Goal: Check status: Check status

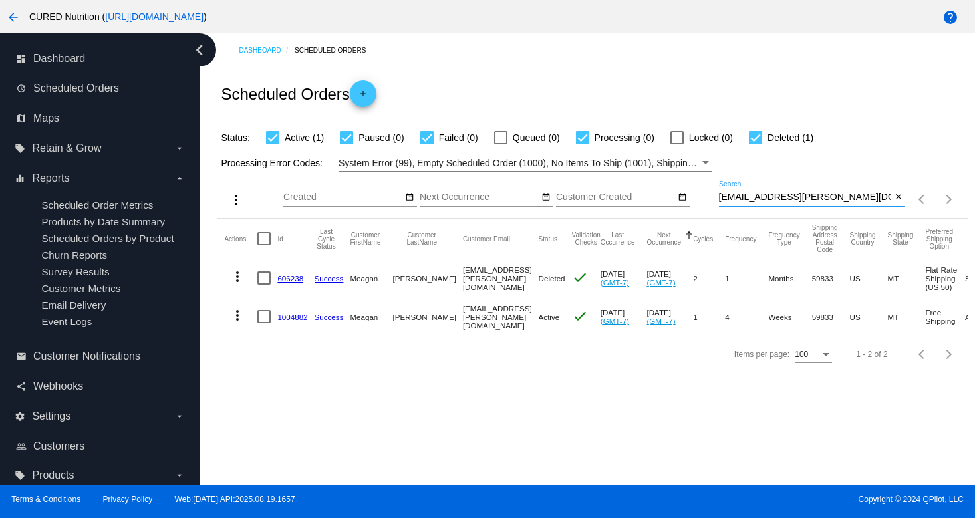
click at [789, 197] on input "[EMAIL_ADDRESS][PERSON_NAME][DOMAIN_NAME]" at bounding box center [805, 197] width 173 height 11
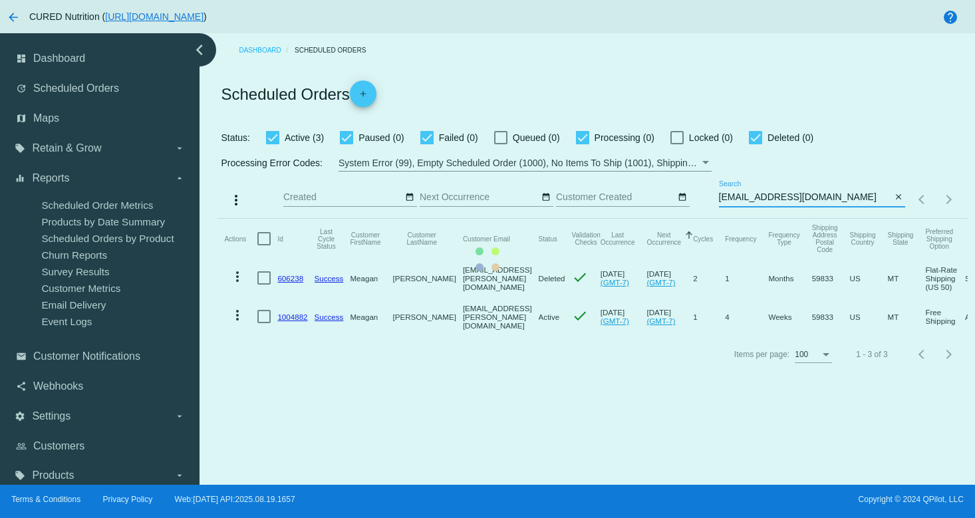
type input "[EMAIL_ADDRESS][DOMAIN_NAME]"
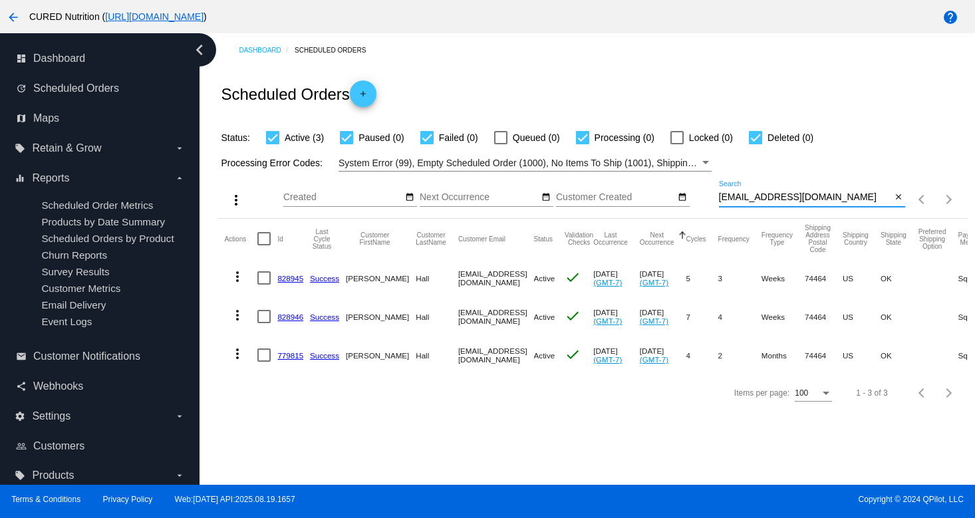
drag, startPoint x: 286, startPoint y: 283, endPoint x: 299, endPoint y: 263, distance: 24.0
click at [286, 283] on link "828945" at bounding box center [290, 278] width 26 height 9
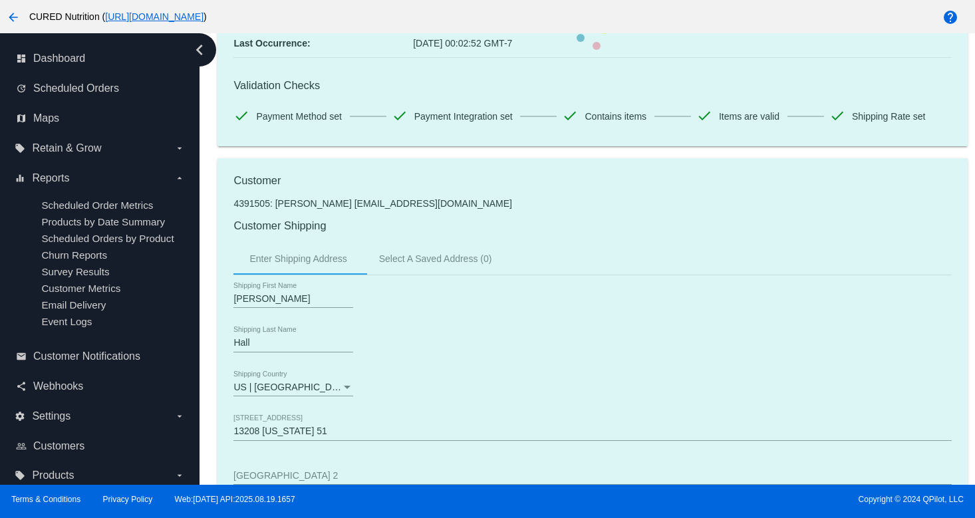
scroll to position [336, 0]
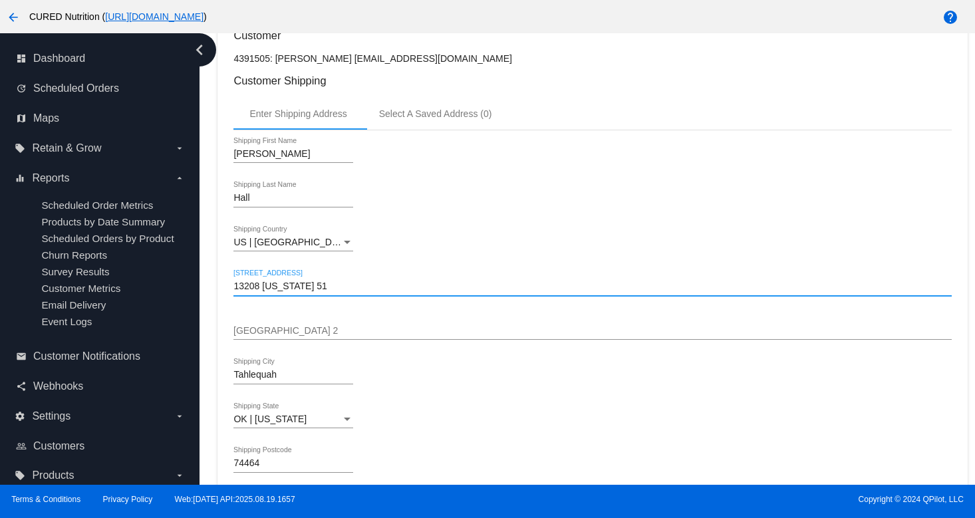
click at [281, 290] on input "13208 [US_STATE] 51" at bounding box center [592, 286] width 718 height 11
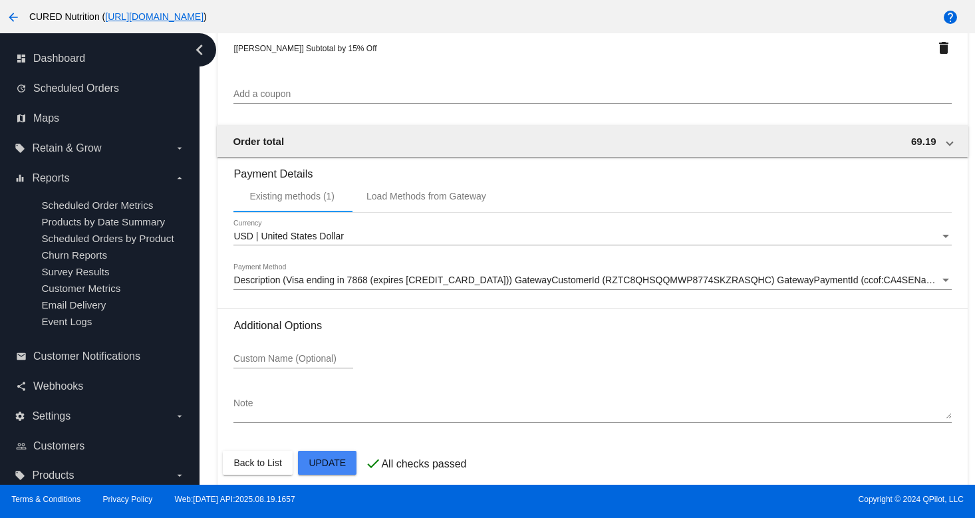
scroll to position [1253, 0]
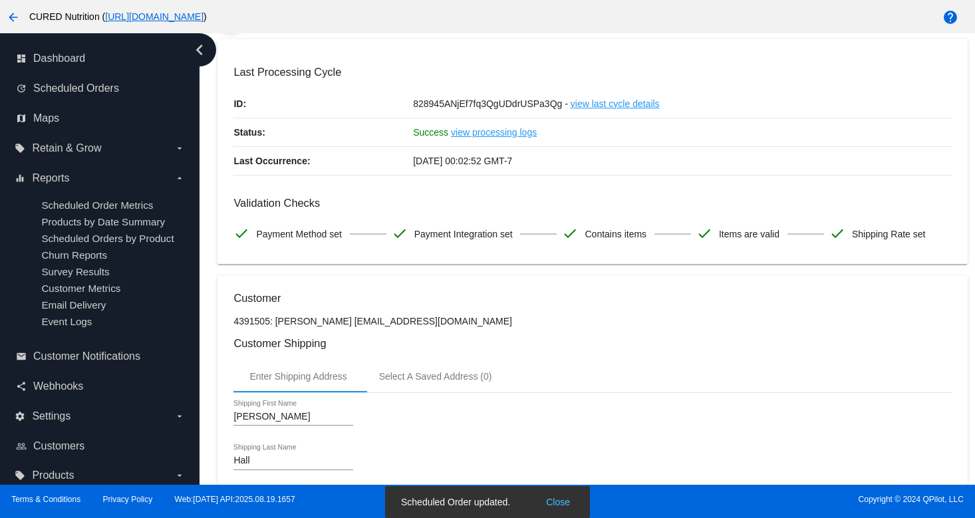
scroll to position [0, 0]
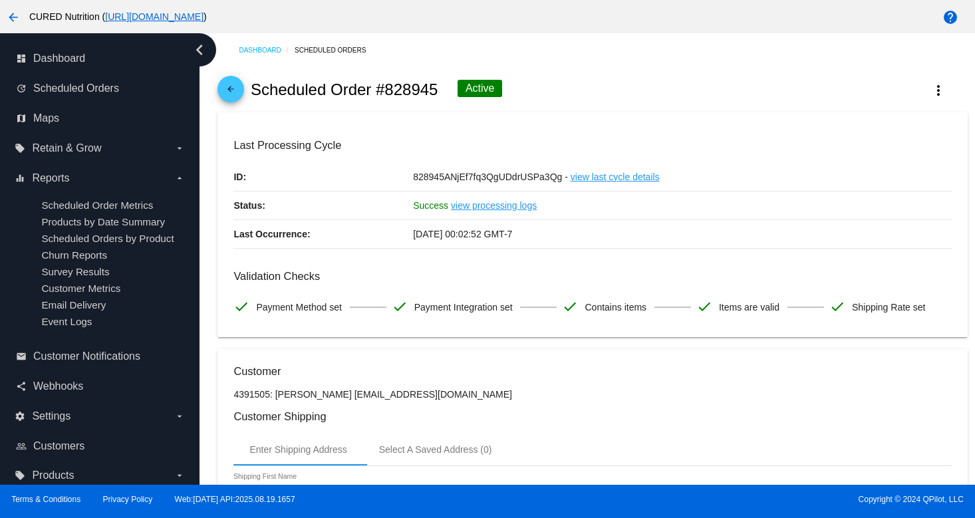
type input "[STREET_ADDRESS]"
click at [231, 94] on mat-icon "arrow_back" at bounding box center [231, 92] width 16 height 16
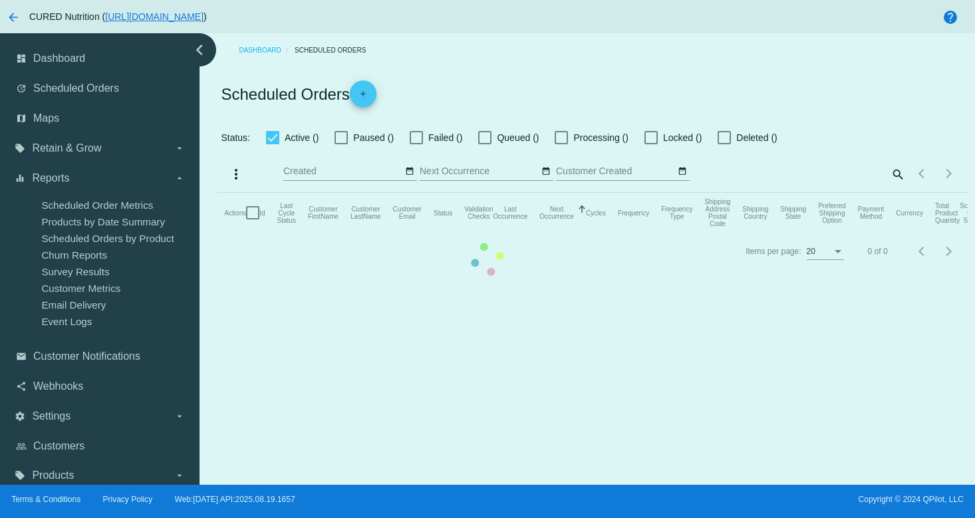
checkbox input "true"
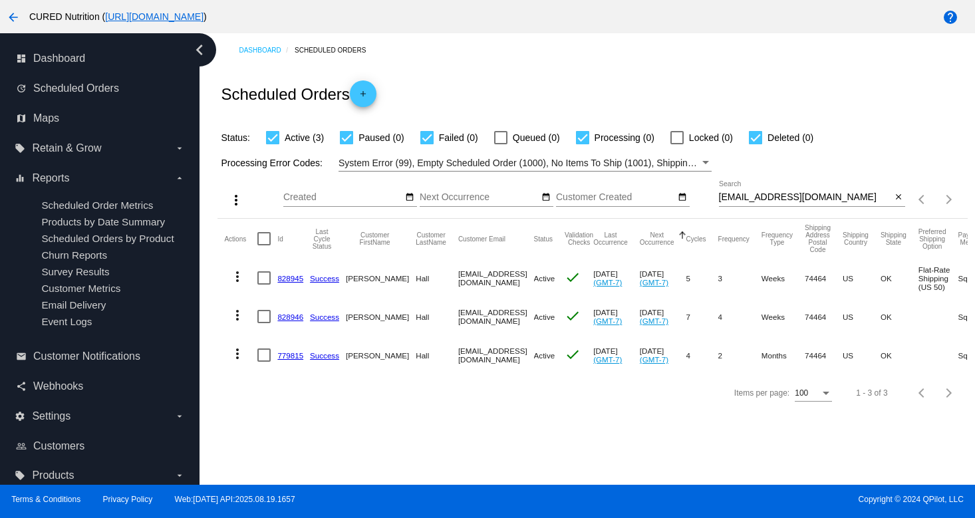
click at [289, 316] on link "828946" at bounding box center [290, 317] width 26 height 9
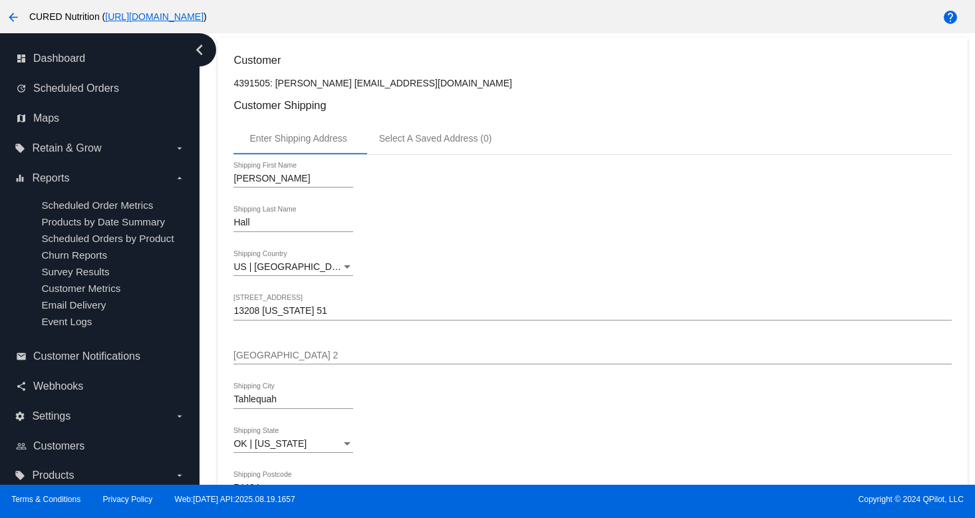
scroll to position [334, 0]
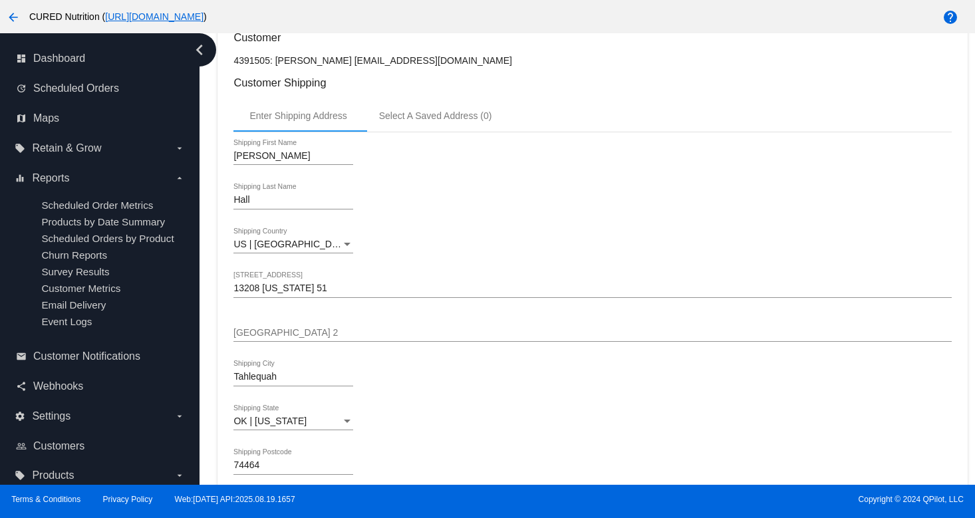
click at [287, 293] on input "13208 [US_STATE] 51" at bounding box center [592, 288] width 718 height 11
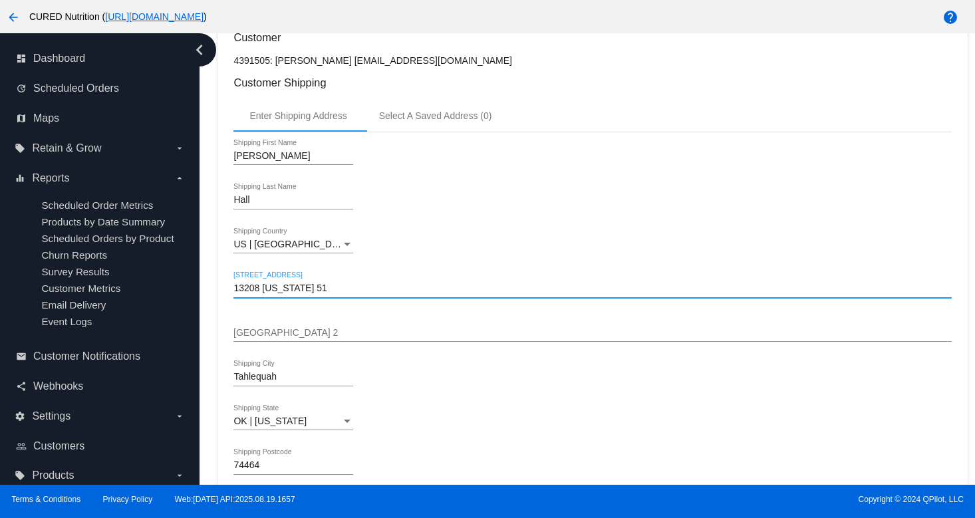
click at [287, 293] on input "13208 [US_STATE] 51" at bounding box center [592, 288] width 718 height 11
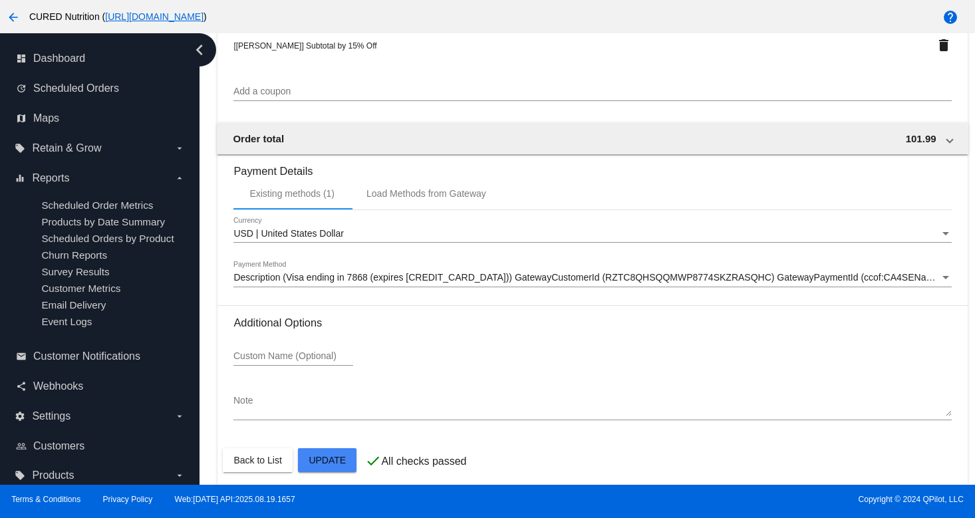
scroll to position [1253, 0]
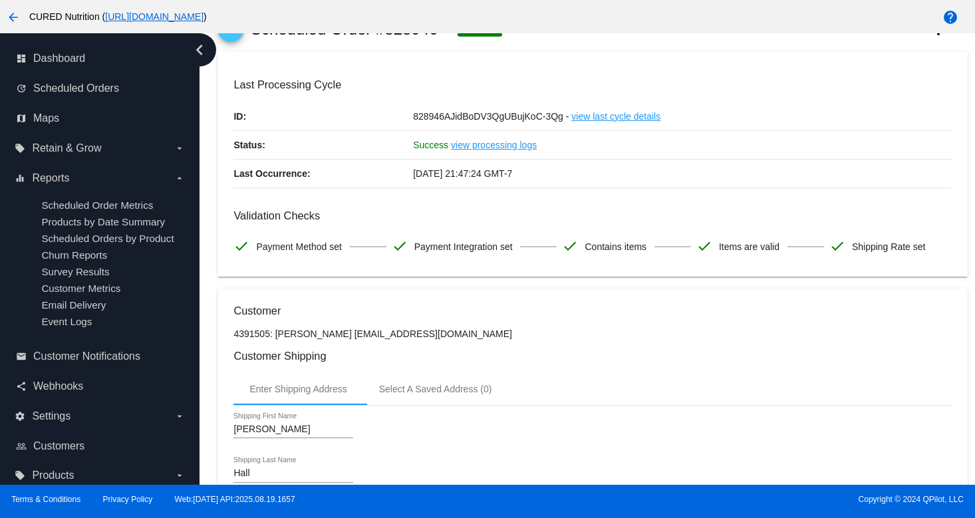
scroll to position [0, 0]
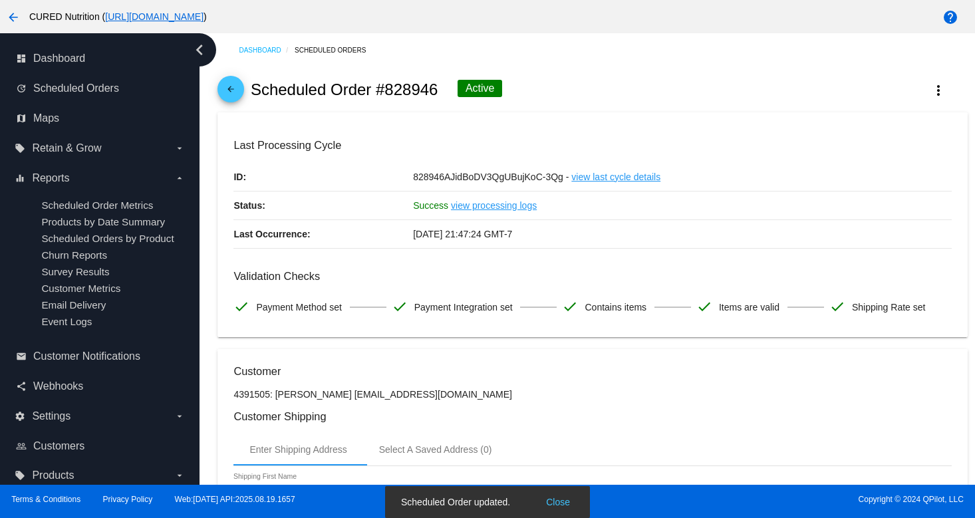
type input "[STREET_ADDRESS]"
click at [228, 91] on mat-icon "arrow_back" at bounding box center [231, 92] width 16 height 16
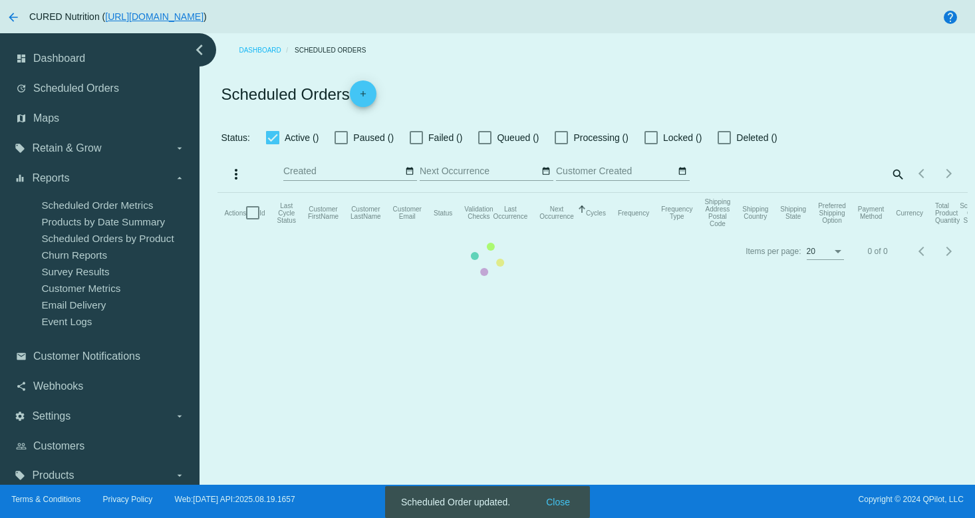
checkbox input "true"
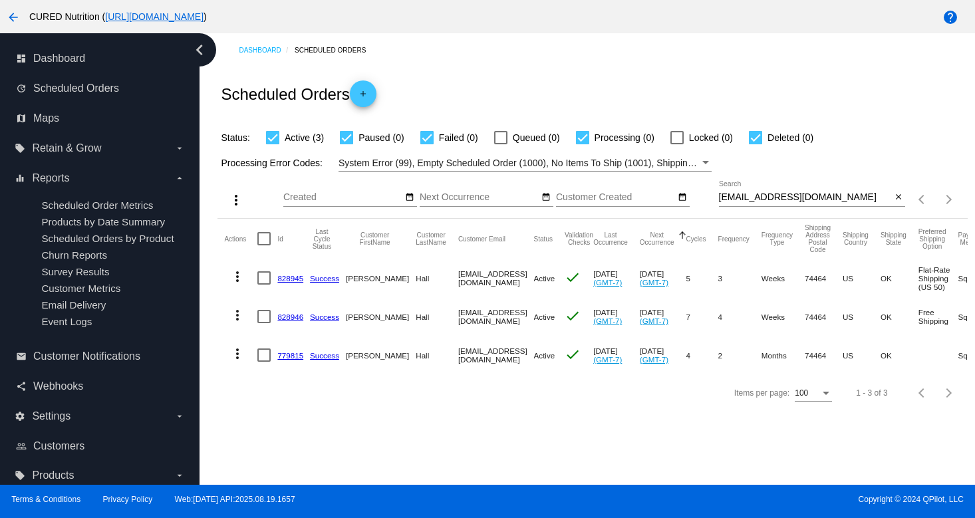
click at [289, 355] on link "779815" at bounding box center [290, 355] width 26 height 9
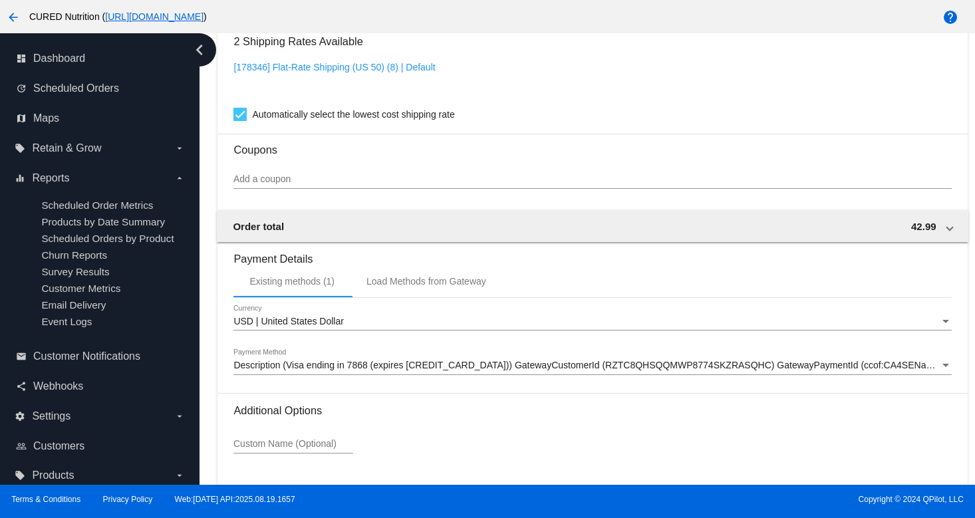
scroll to position [1206, 0]
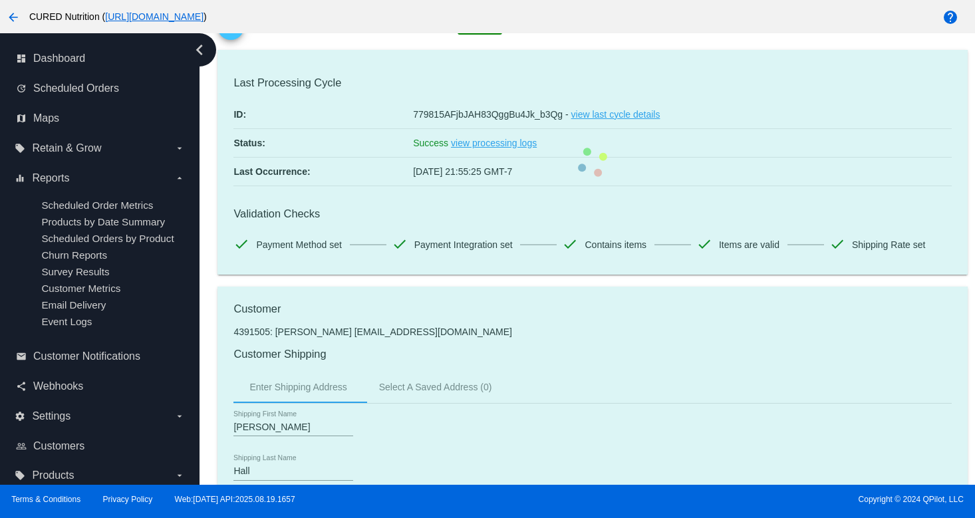
scroll to position [0, 0]
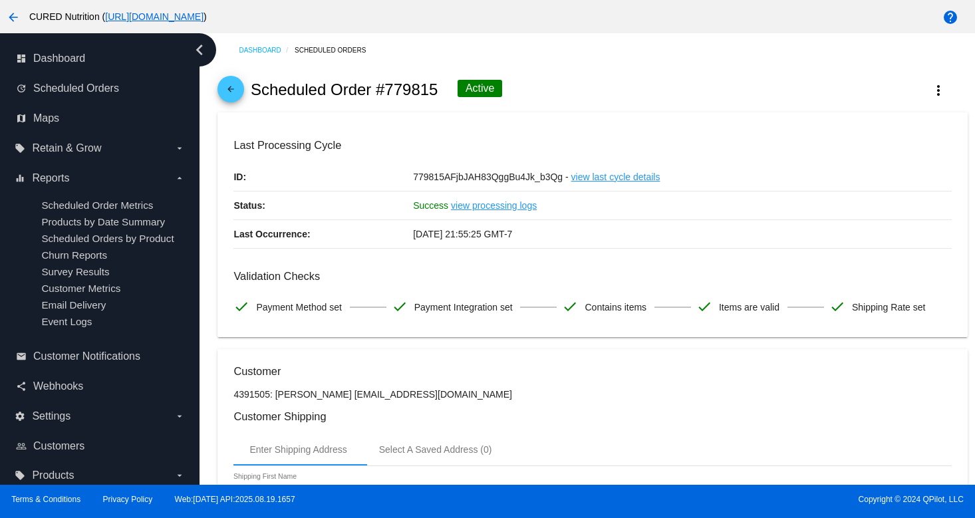
click at [233, 90] on mat-icon "arrow_back" at bounding box center [231, 92] width 16 height 16
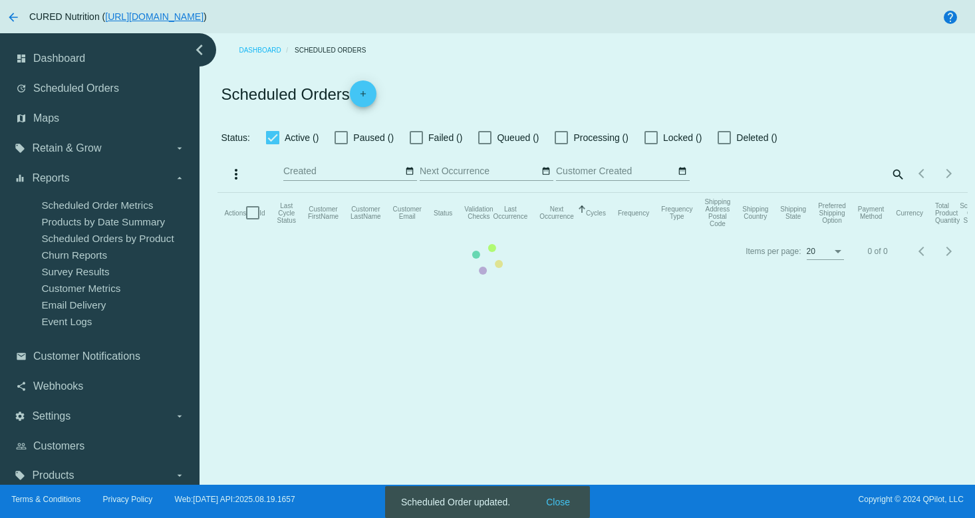
checkbox input "true"
